Goal: Task Accomplishment & Management: Manage account settings

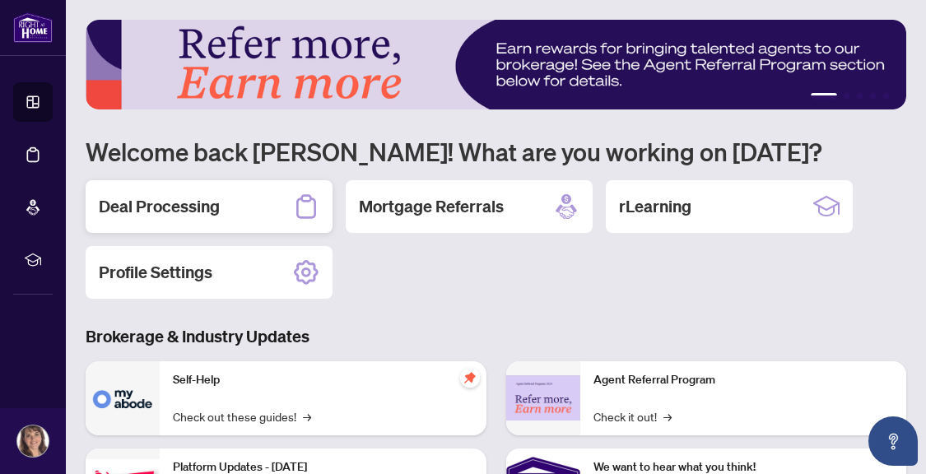
click at [161, 207] on h2 "Deal Processing" at bounding box center [159, 206] width 121 height 23
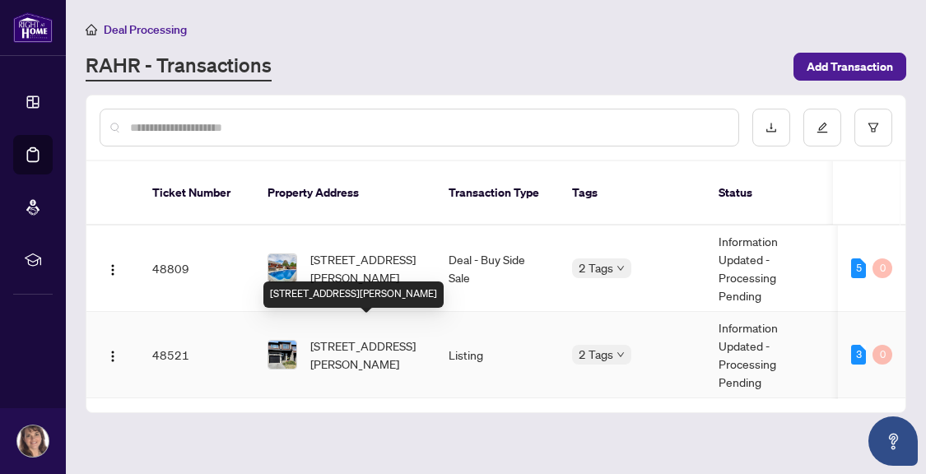
click at [365, 341] on span "[STREET_ADDRESS][PERSON_NAME]" at bounding box center [366, 355] width 112 height 36
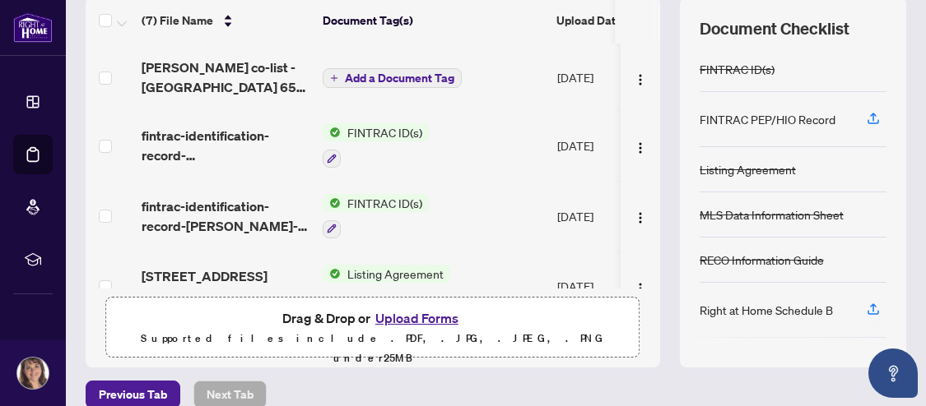
scroll to position [230, 0]
